Goal: Information Seeking & Learning: Learn about a topic

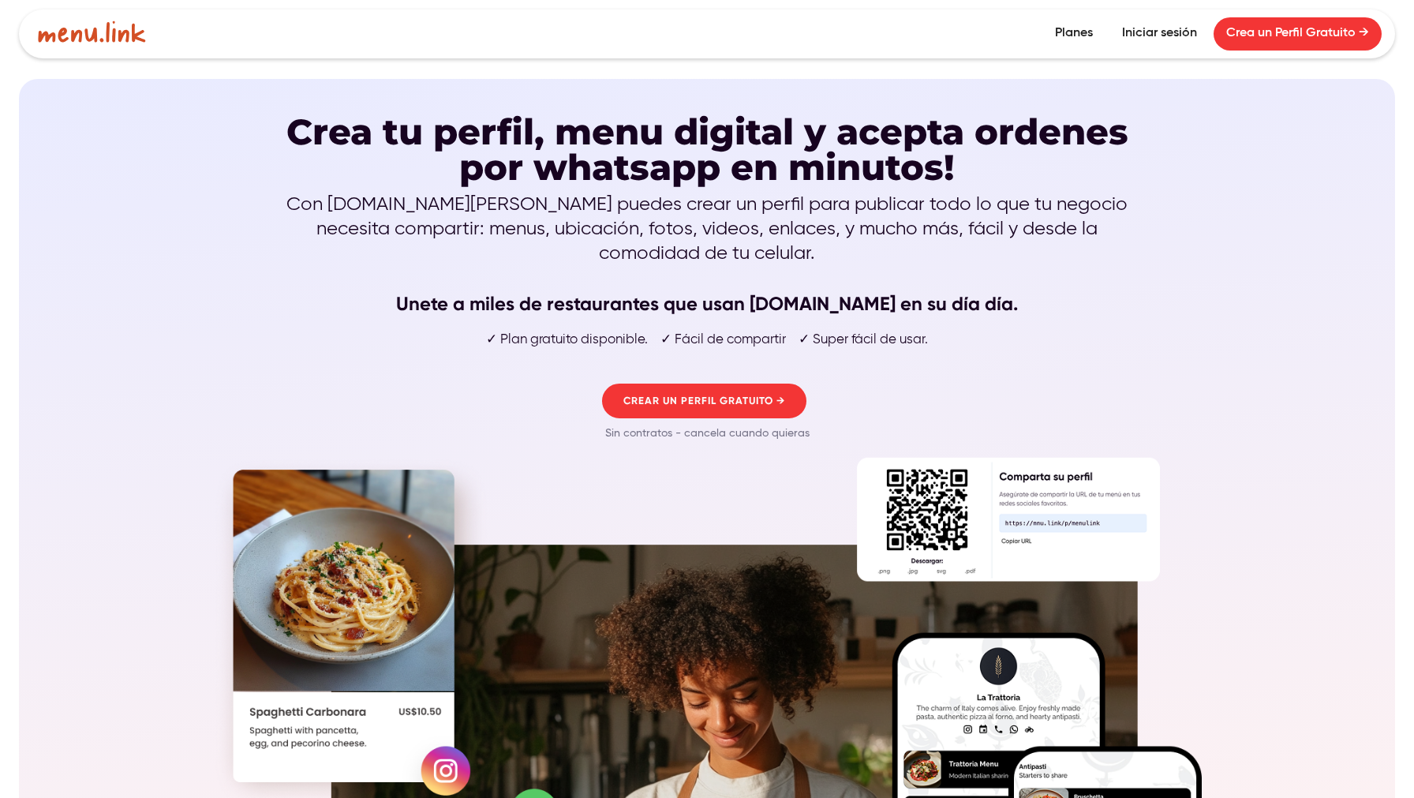
click at [1032, 54] on div "Crea un Perfil Gratuito Planes Planes Iniciar sesión Crea un Perfil Gratuito →" at bounding box center [706, 33] width 1357 height 49
click at [1072, 38] on link "Planes" at bounding box center [1074, 33] width 63 height 33
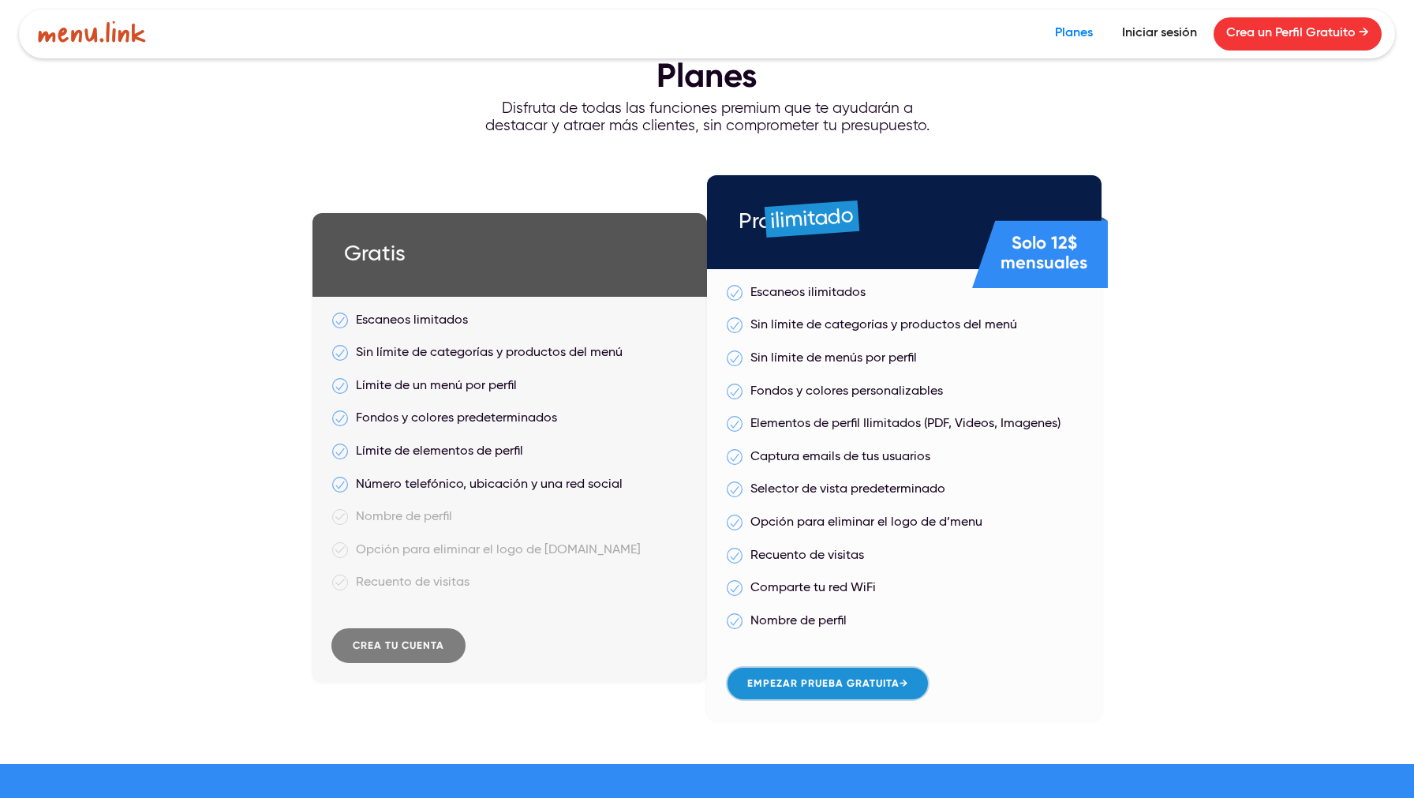
click at [340, 319] on img at bounding box center [340, 321] width 16 height 16
click at [383, 322] on div "Escaneos limitados" at bounding box center [509, 321] width 355 height 21
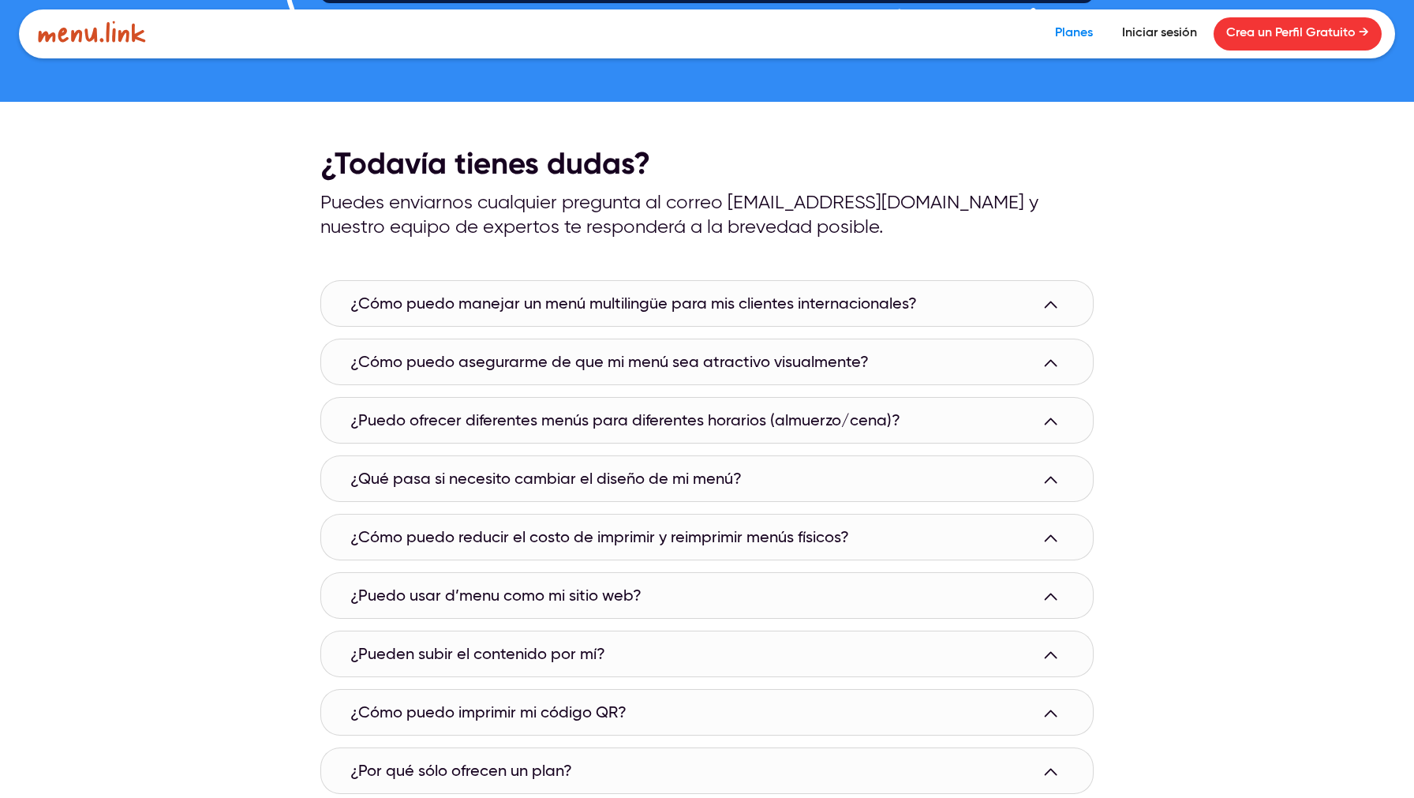
scroll to position [1170, 0]
